Goal: Task Accomplishment & Management: Manage account settings

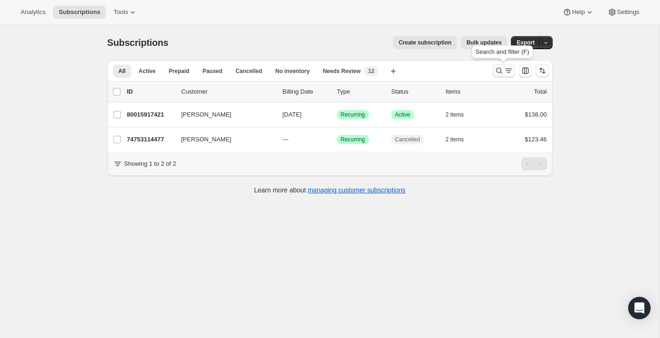
click at [506, 67] on icon "Search and filter results" at bounding box center [508, 70] width 9 height 9
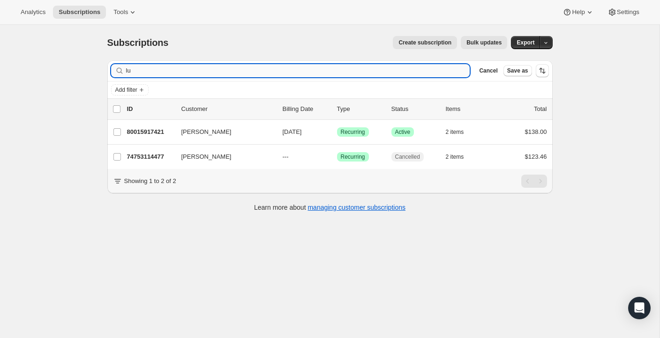
type input "l"
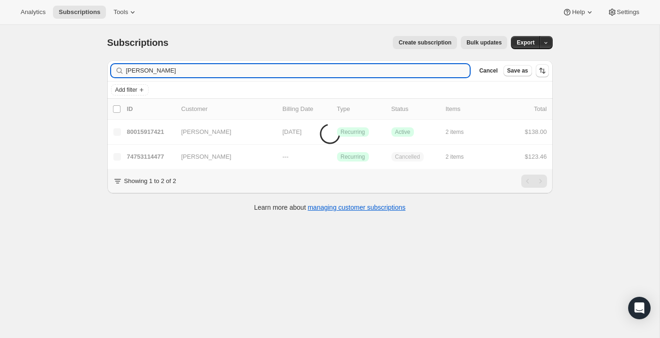
type input "[PERSON_NAME]"
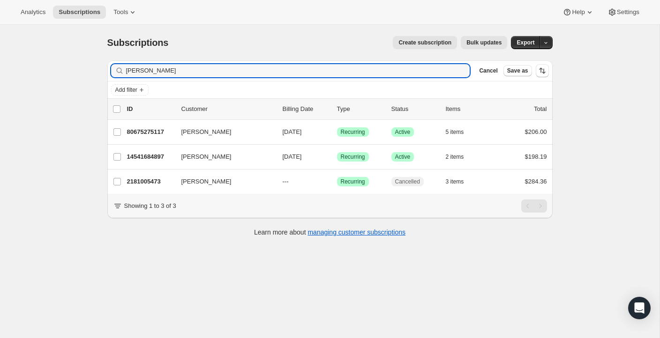
drag, startPoint x: 121, startPoint y: 71, endPoint x: 98, endPoint y: 70, distance: 23.4
click at [98, 70] on div "Subscriptions. This page is ready Subscriptions Create subscription Bulk update…" at bounding box center [330, 136] width 468 height 222
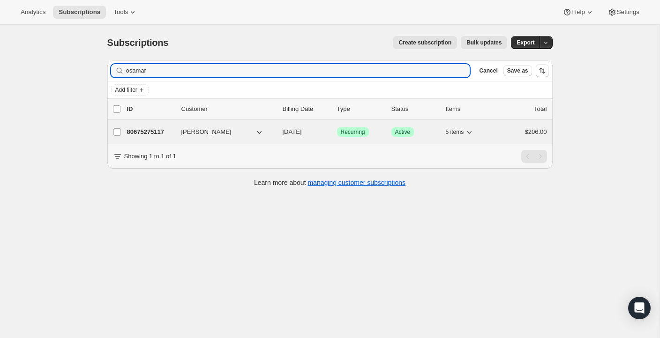
type input "osamar"
click at [151, 126] on div "80675275117 [PERSON_NAME] [DATE] Success Recurring Success Active 5 items $206.…" at bounding box center [337, 132] width 420 height 13
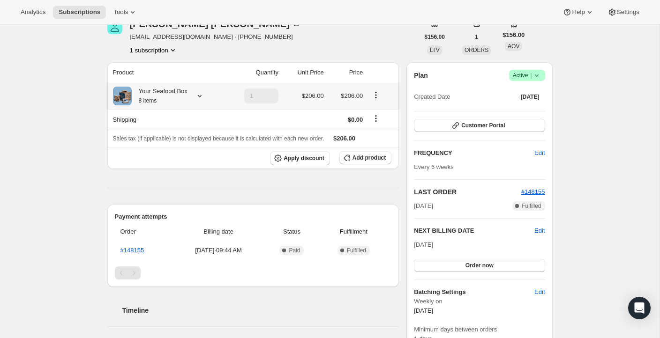
scroll to position [49, 0]
click at [204, 97] on icon at bounding box center [199, 95] width 9 height 9
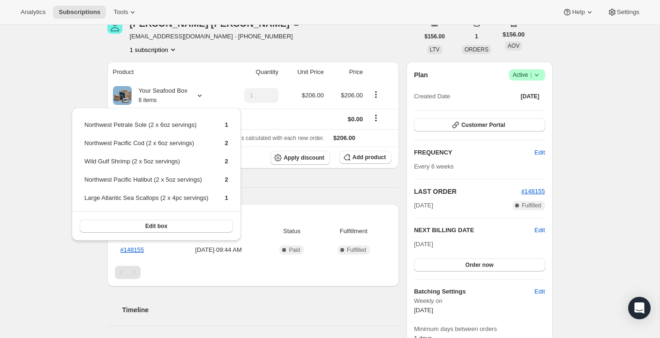
click at [368, 184] on div "Product Quantity Unit Price Price Your Seafood Box 8 items 1 $206.00 $206.00 Sh…" at bounding box center [253, 263] width 292 height 403
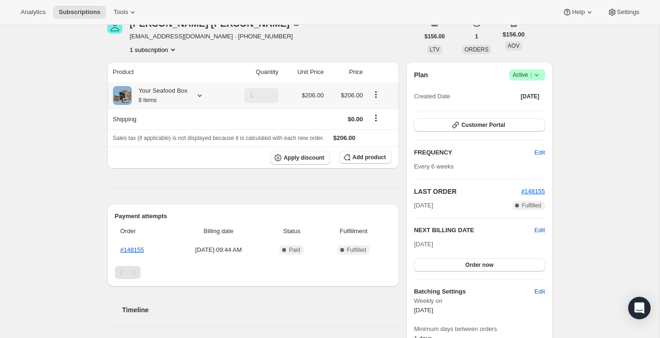
click at [198, 92] on icon at bounding box center [199, 95] width 9 height 9
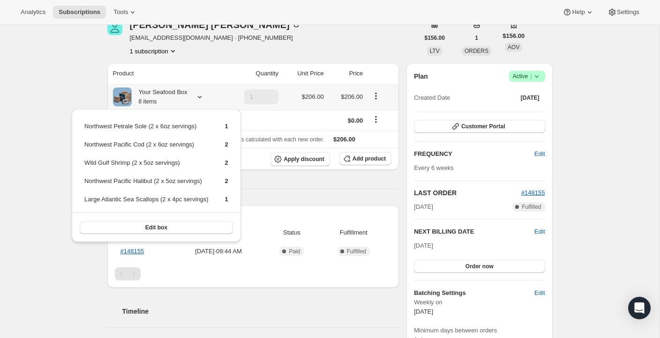
scroll to position [47, 0]
click at [378, 99] on icon "Product actions" at bounding box center [375, 96] width 9 height 9
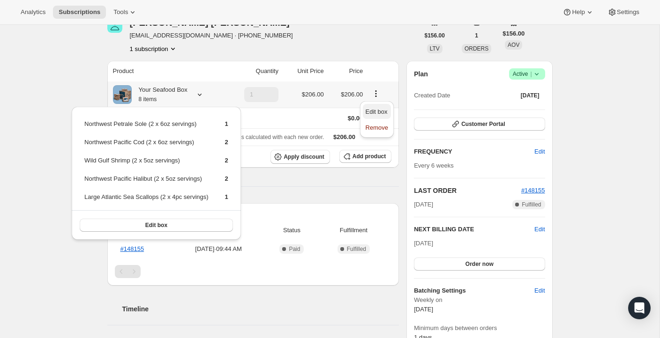
scroll to position [0, 0]
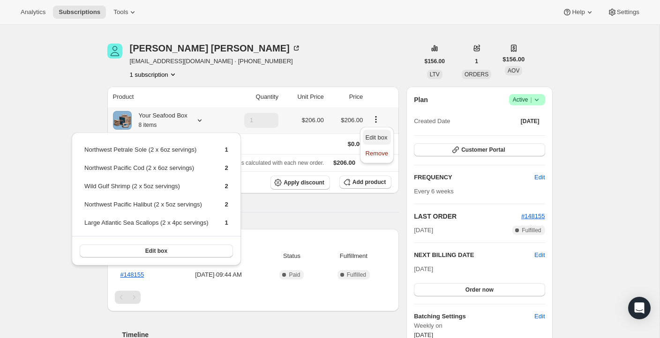
click at [381, 134] on span "Edit box" at bounding box center [376, 137] width 22 height 7
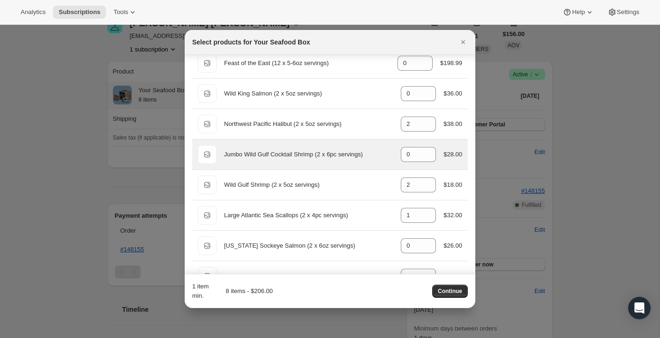
scroll to position [350, 0]
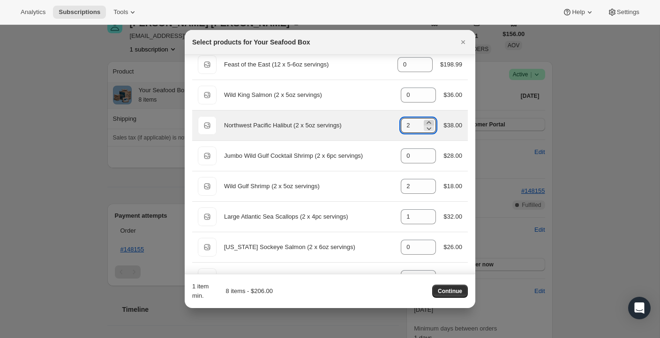
click at [428, 122] on icon ":rn2:" at bounding box center [428, 122] width 9 height 9
type input "3"
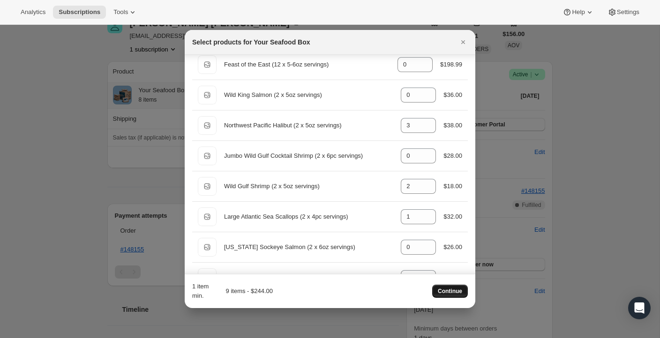
click at [459, 288] on span "Continue" at bounding box center [450, 291] width 24 height 7
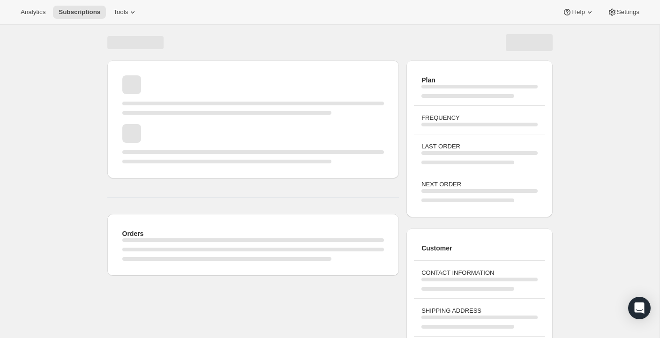
scroll to position [50, 0]
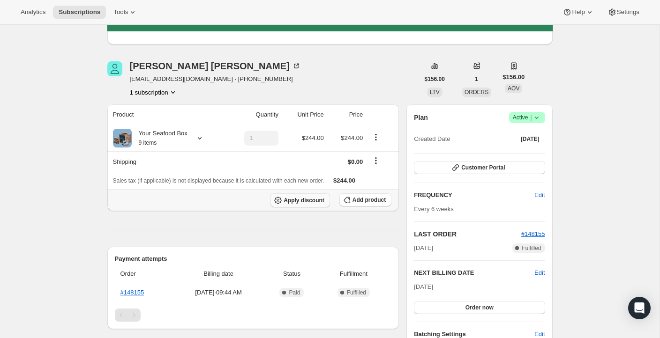
click at [295, 202] on span "Apply discount" at bounding box center [303, 200] width 41 height 7
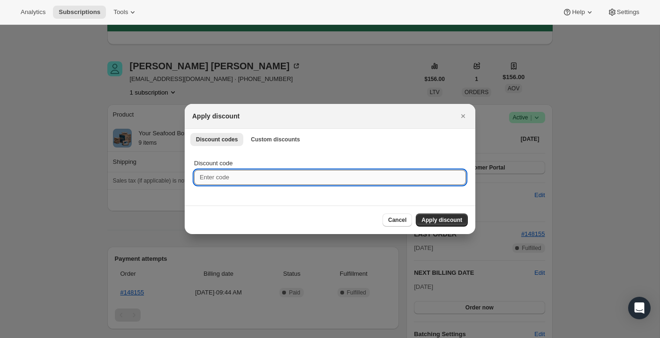
click at [235, 177] on input "Discount code" at bounding box center [330, 177] width 272 height 15
type input "HALIBUT4LIFE"
click at [456, 217] on span "Apply discount" at bounding box center [441, 219] width 41 height 7
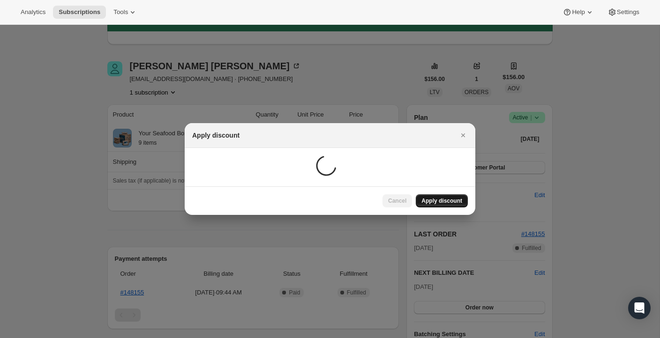
scroll to position [50, 0]
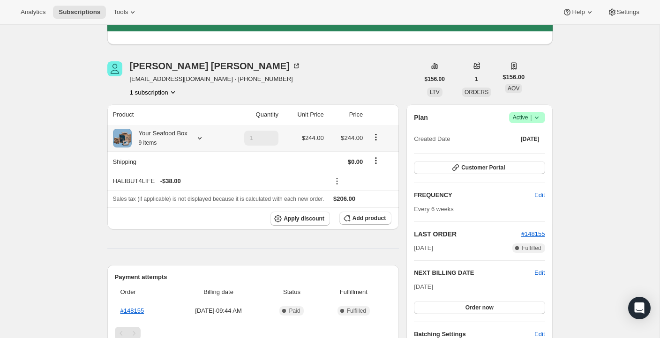
click at [202, 136] on icon at bounding box center [199, 138] width 9 height 9
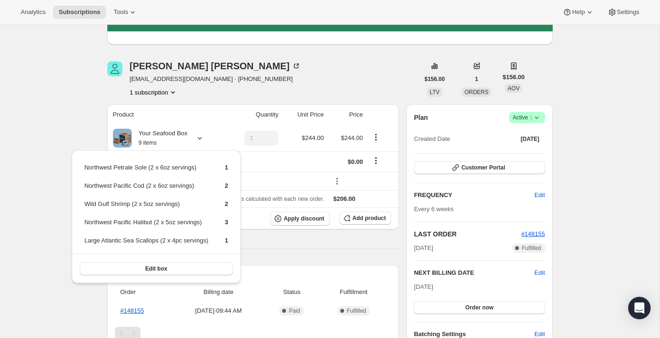
click at [308, 86] on div "[PERSON_NAME] [EMAIL_ADDRESS][DOMAIN_NAME] · [PHONE_NUMBER] 1 subscription" at bounding box center [263, 79] width 312 height 36
